Goal: Information Seeking & Learning: Learn about a topic

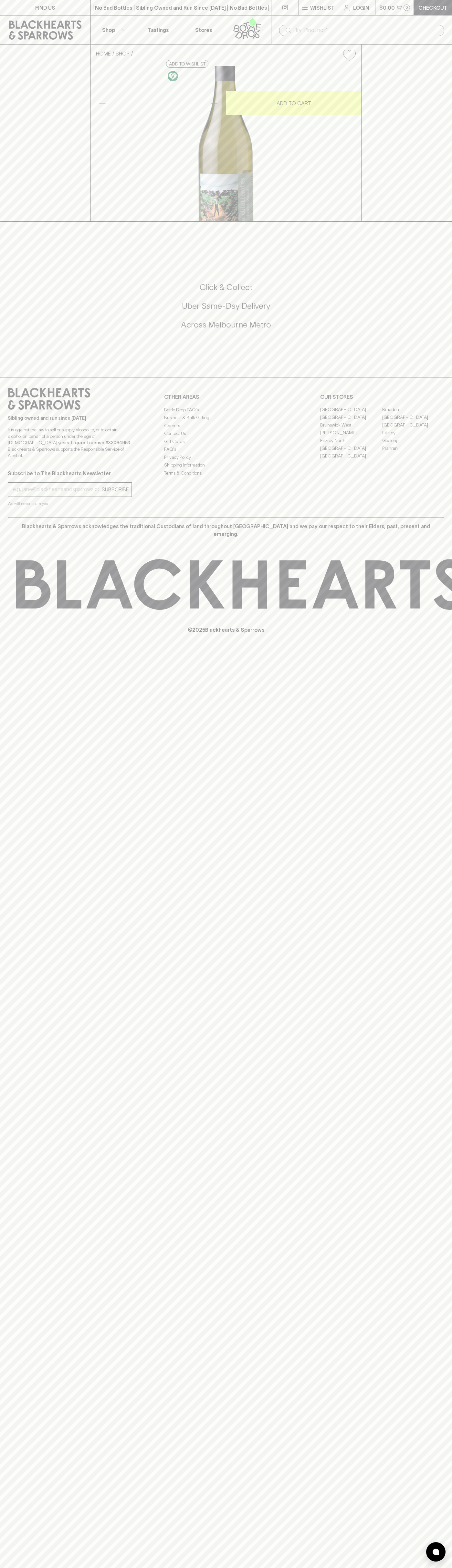
click at [149, 26] on p "Tastings" at bounding box center [158, 30] width 21 height 8
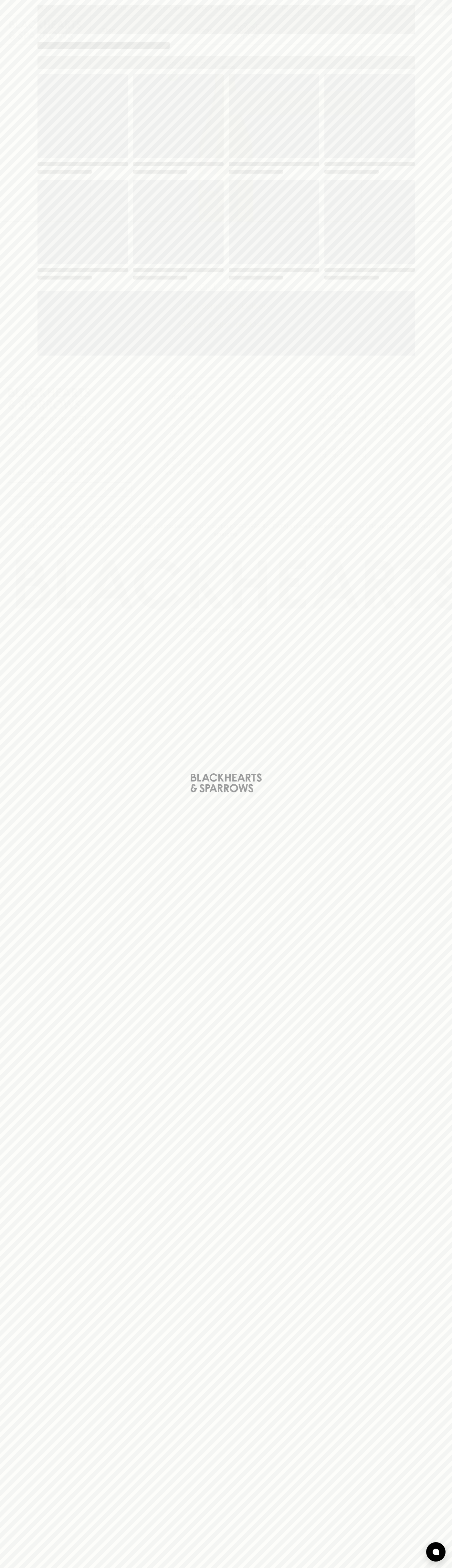
click at [423, 729] on div "Loading" at bounding box center [226, 784] width 452 height 1568
click at [300, 1567] on html "FIND US | No Bad Bottles | Sibling Owned and Run Since 2006 | No Bad Bottles | …" at bounding box center [226, 784] width 452 height 1568
click at [27, 1035] on div "Loading" at bounding box center [226, 784] width 452 height 1568
